Goal: Information Seeking & Learning: Find specific fact

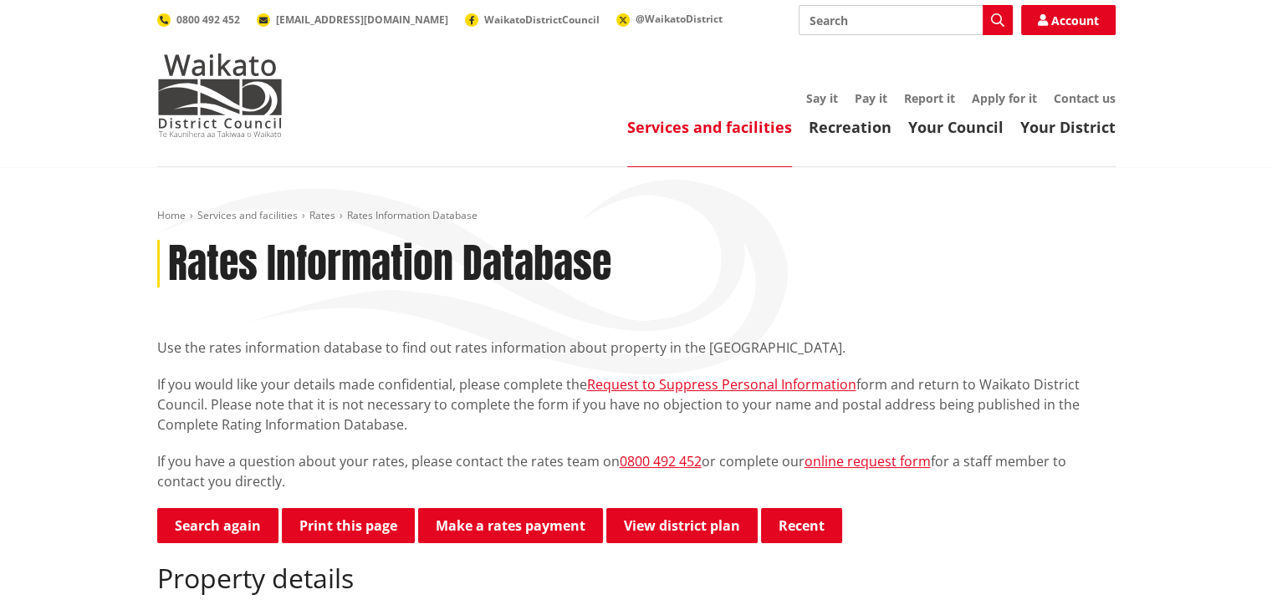
click at [376, 215] on span "Rates Information Database" at bounding box center [412, 215] width 130 height 14
click at [172, 529] on link "Search again" at bounding box center [217, 525] width 121 height 35
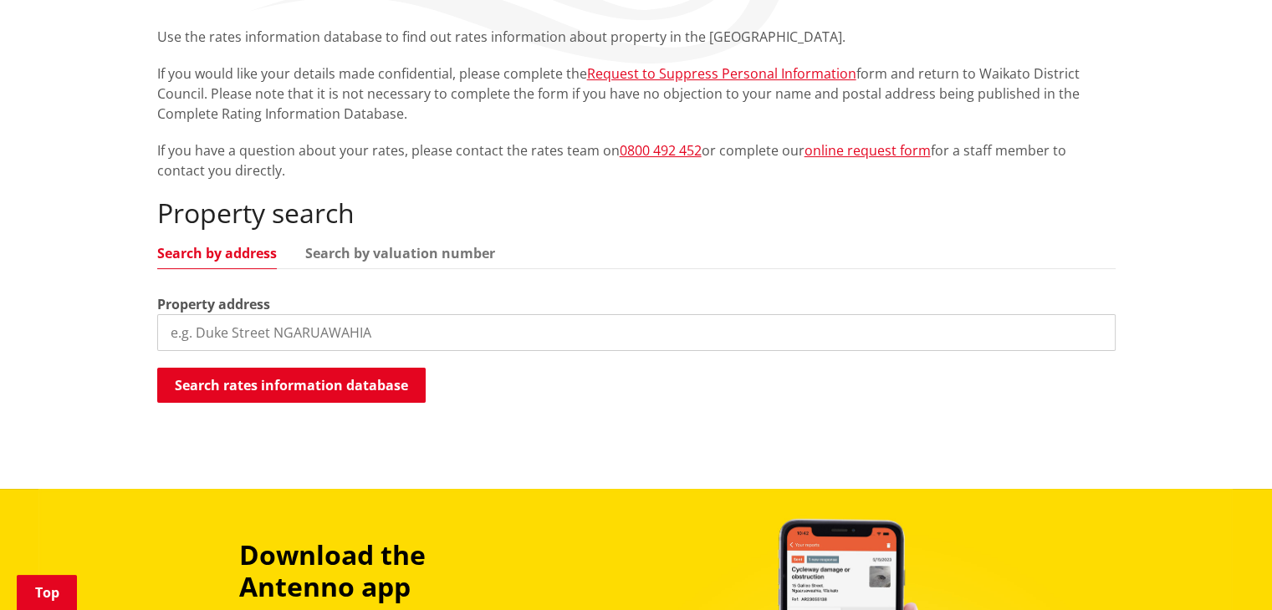
scroll to position [321, 0]
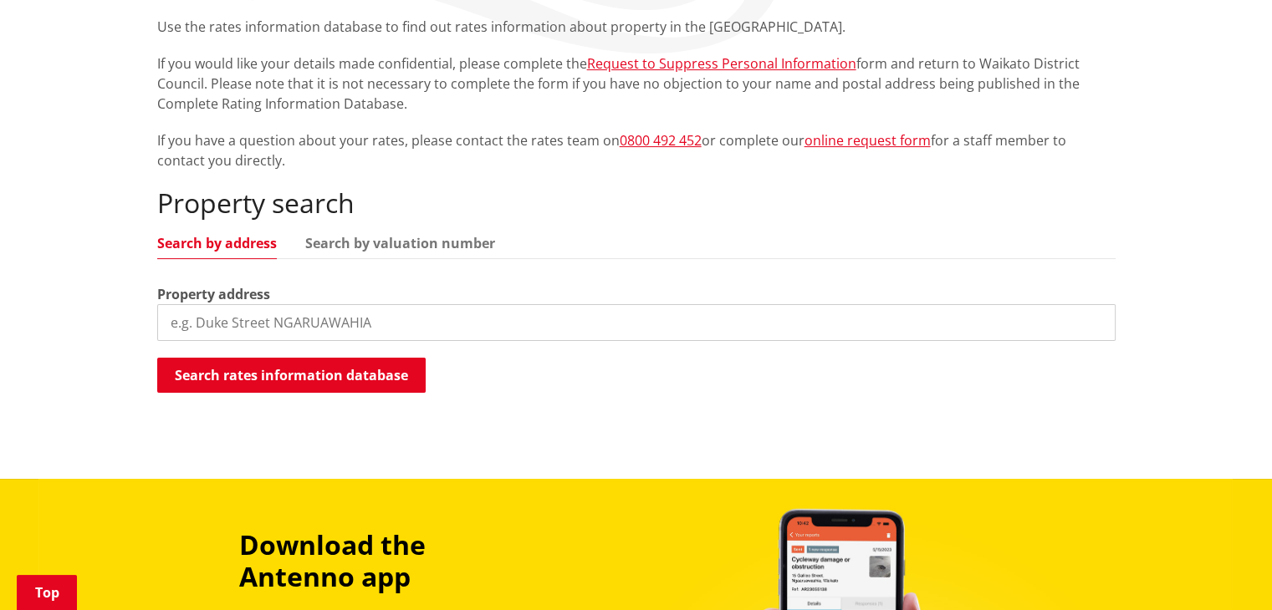
click at [317, 327] on input "search" at bounding box center [636, 322] width 958 height 37
type input "[STREET_ADDRESS]"
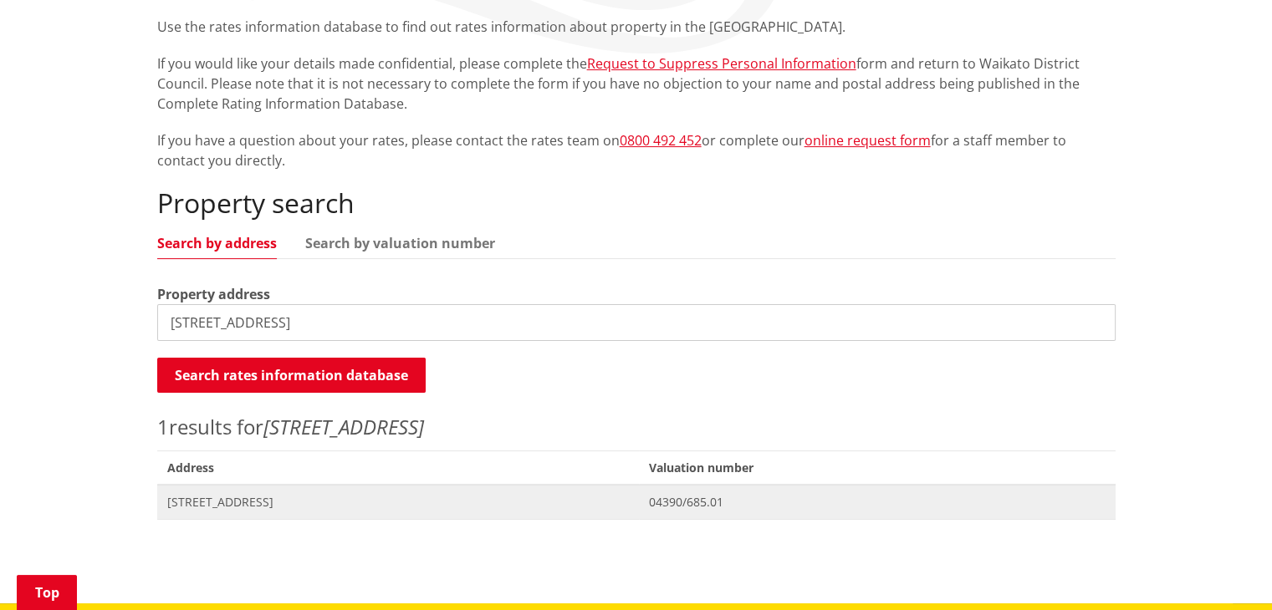
click at [371, 498] on span "[STREET_ADDRESS]" at bounding box center [398, 502] width 462 height 17
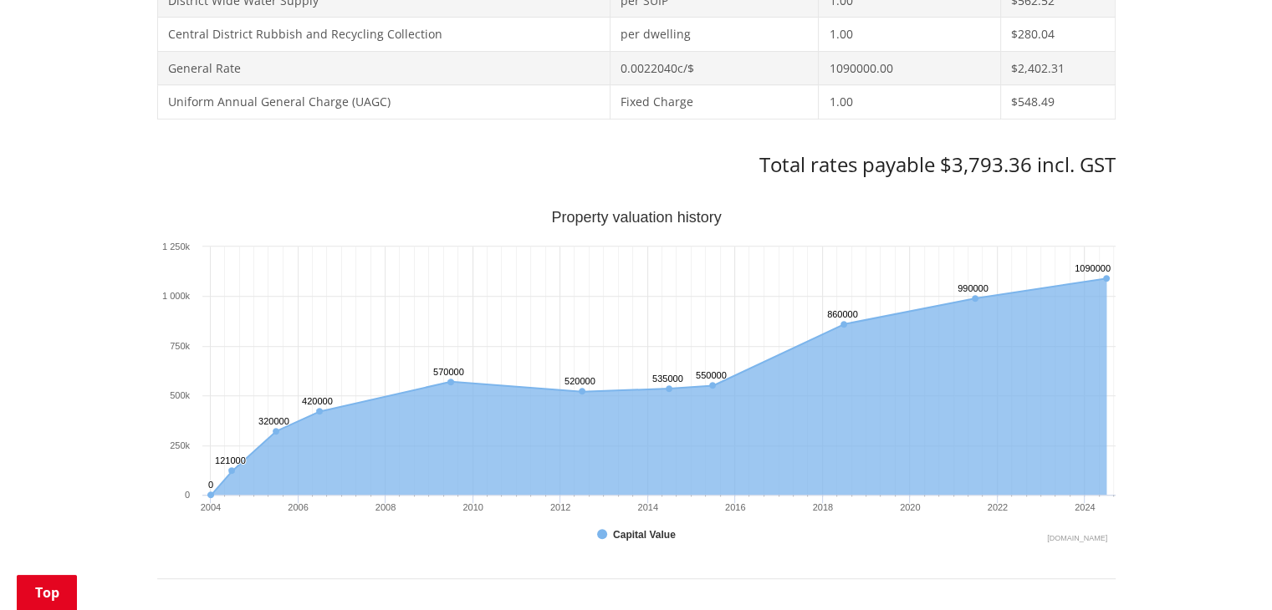
scroll to position [652, 0]
